Goal: Task Accomplishment & Management: Manage account settings

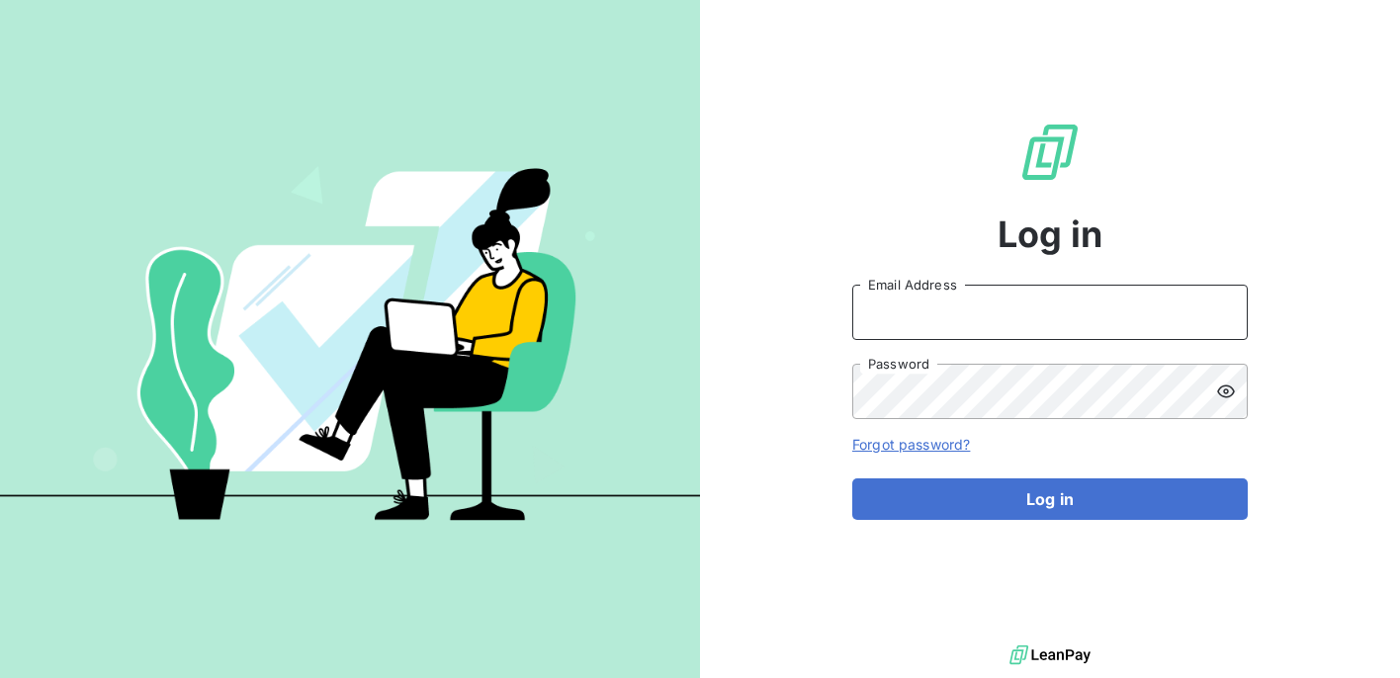
click at [1048, 314] on input "Email Address" at bounding box center [1049, 312] width 395 height 55
click at [0, 677] on com-1password-button at bounding box center [0, 678] width 0 height 0
type input "shamishtha.arora@greenly.earth"
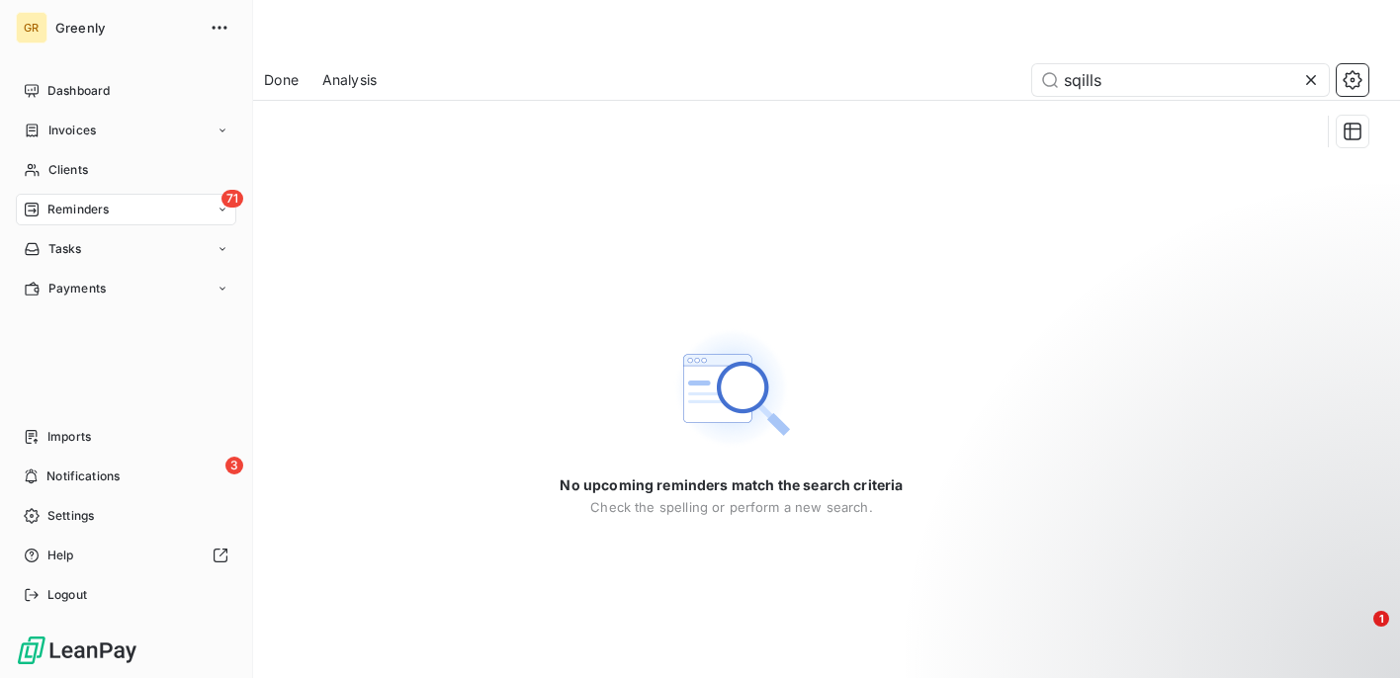
click at [13, 145] on div "GR Greenly Dashboard Invoices Clients 71 Reminders Tasks Payments Imports 3 Not…" at bounding box center [126, 339] width 253 height 678
click at [36, 96] on icon at bounding box center [32, 91] width 16 height 16
